Goal: Task Accomplishment & Management: Manage account settings

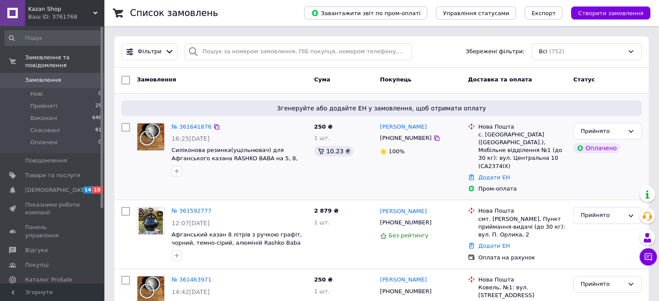
drag, startPoint x: 443, startPoint y: 126, endPoint x: 379, endPoint y: 128, distance: 63.7
click at [379, 128] on div "[PERSON_NAME]" at bounding box center [420, 127] width 83 height 10
copy link "[PERSON_NAME]"
click at [434, 141] on icon at bounding box center [436, 138] width 5 height 5
drag, startPoint x: 476, startPoint y: 135, endPoint x: 519, endPoint y: 155, distance: 46.9
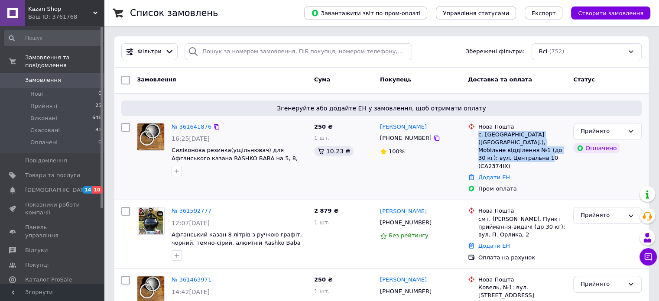
click at [519, 155] on div "Нова Пошта с. [GEOGRAPHIC_DATA] ([GEOGRAPHIC_DATA].), Мобільне відділення №1 (д…" at bounding box center [521, 146] width 91 height 47
copy div "с. [GEOGRAPHIC_DATA] ([GEOGRAPHIC_DATA].), Мобільне відділення №1 (до 30 кг): в…"
click at [195, 125] on link "№ 361641876" at bounding box center [192, 126] width 40 height 6
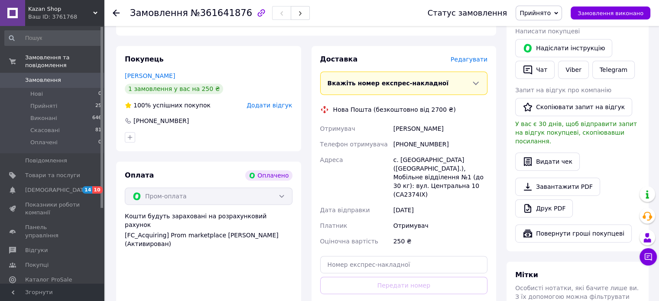
scroll to position [433, 0]
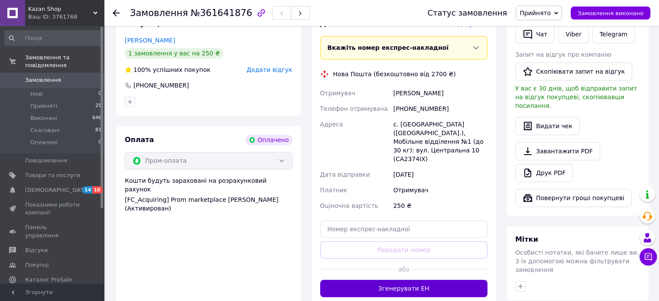
click at [437, 280] on button "Згенерувати ЕН" at bounding box center [404, 288] width 168 height 17
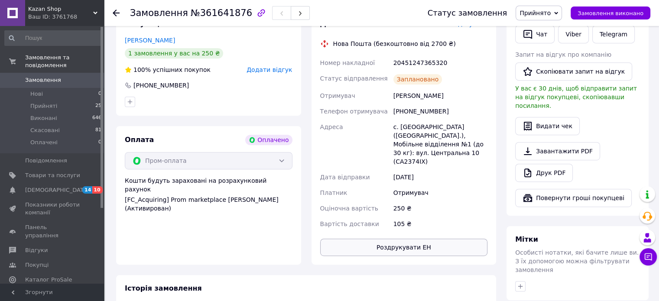
click at [405, 239] on button "Роздрукувати ЕН" at bounding box center [404, 247] width 168 height 17
click at [417, 55] on div "20451247365320" at bounding box center [440, 63] width 97 height 16
copy div "20451247365320"
click at [307, 86] on div "Доставка Редагувати Нова Пошта (безкоштовно від 2700 ₴) Номер накладної 2045124…" at bounding box center [403, 137] width 195 height 254
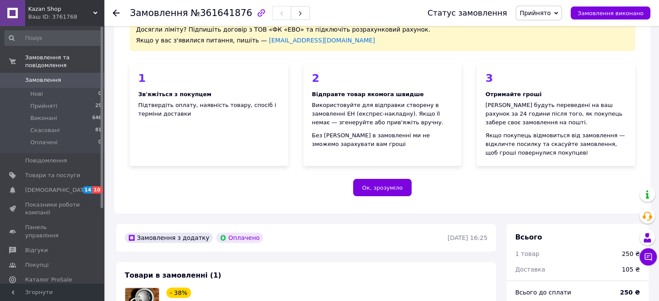
scroll to position [0, 0]
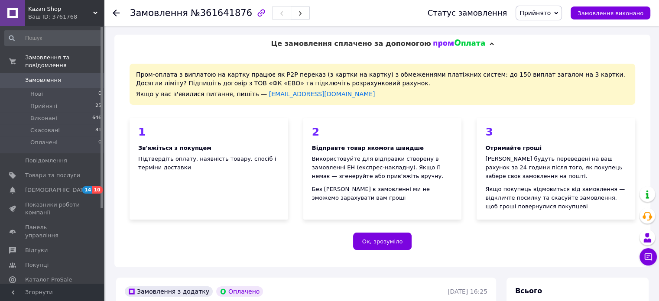
click at [108, 13] on div "Замовлення №361641876 Статус замовлення Прийнято Виконано Скасовано Оплачено За…" at bounding box center [381, 13] width 555 height 26
click at [113, 13] on icon at bounding box center [116, 13] width 7 height 7
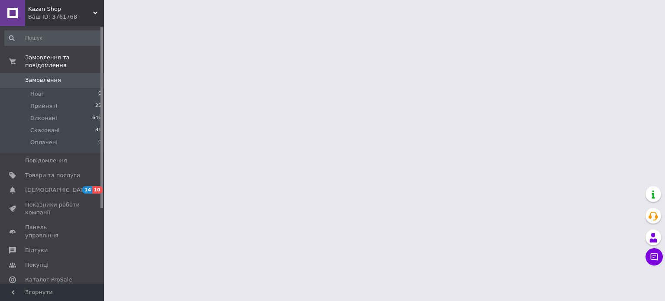
click at [64, 76] on span "Замовлення" at bounding box center [52, 80] width 55 height 8
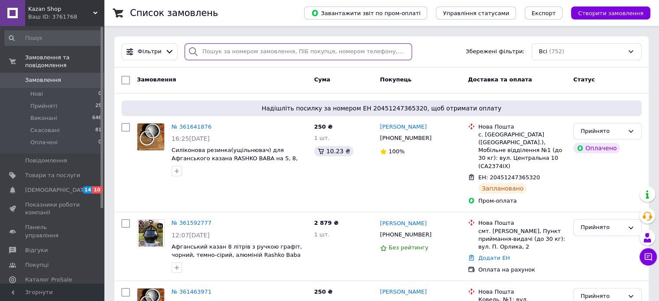
click at [283, 52] on input "search" at bounding box center [298, 51] width 227 height 17
paste input "361144819"
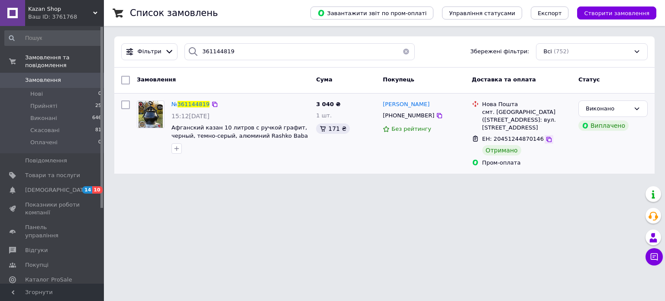
click at [546, 136] on icon at bounding box center [549, 139] width 7 height 7
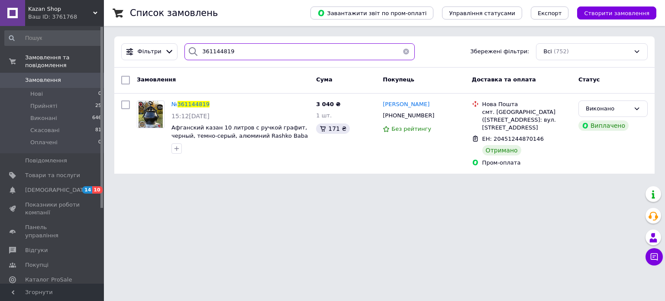
drag, startPoint x: 243, startPoint y: 50, endPoint x: 177, endPoint y: 51, distance: 65.8
click at [181, 51] on div "361144819" at bounding box center [299, 51] width 237 height 17
paste input "310070"
type input "361310070"
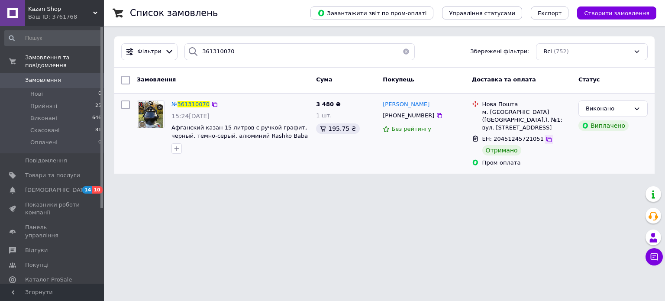
click at [546, 136] on icon at bounding box center [549, 139] width 7 height 7
click at [45, 76] on span "Замовлення" at bounding box center [43, 80] width 36 height 8
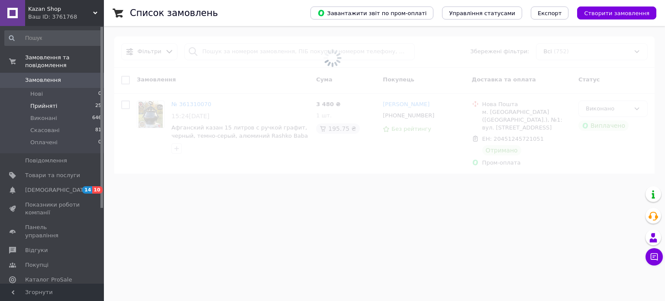
click at [52, 102] on span "Прийняті" at bounding box center [43, 106] width 27 height 8
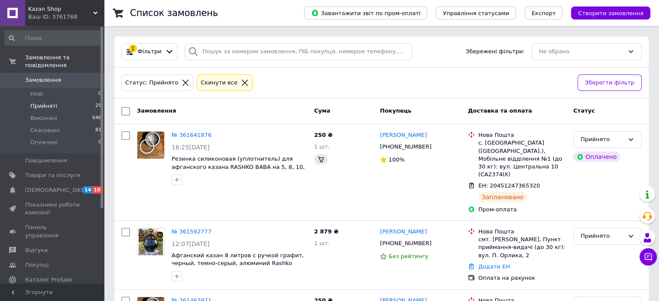
scroll to position [84, 0]
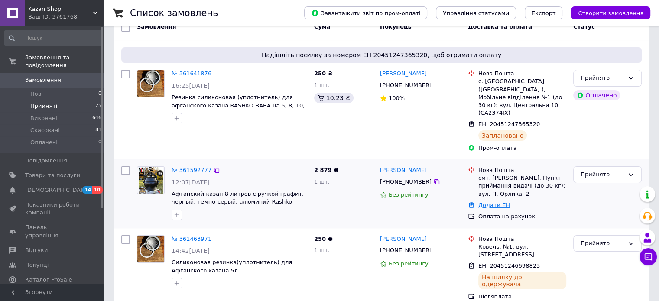
click at [495, 202] on link "Додати ЕН" at bounding box center [494, 205] width 32 height 6
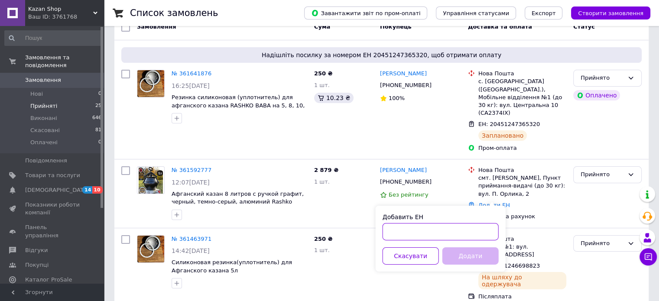
click at [491, 226] on input "Добавить ЕН" at bounding box center [440, 231] width 116 height 17
paste input "20451247064520"
type input "20451247064520"
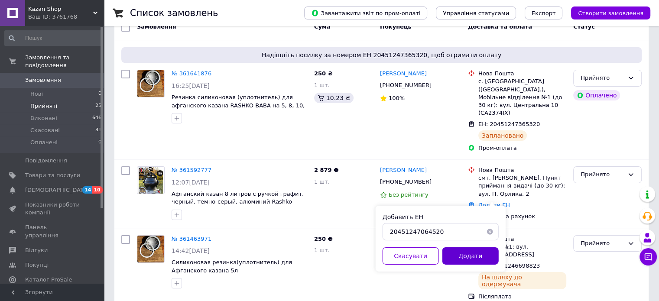
click at [483, 255] on button "Додати" at bounding box center [470, 255] width 56 height 17
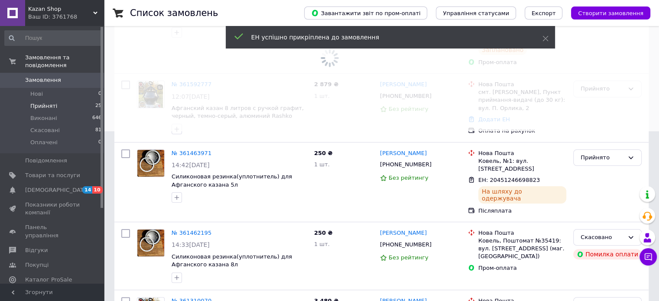
scroll to position [171, 0]
